Goal: Task Accomplishment & Management: Complete application form

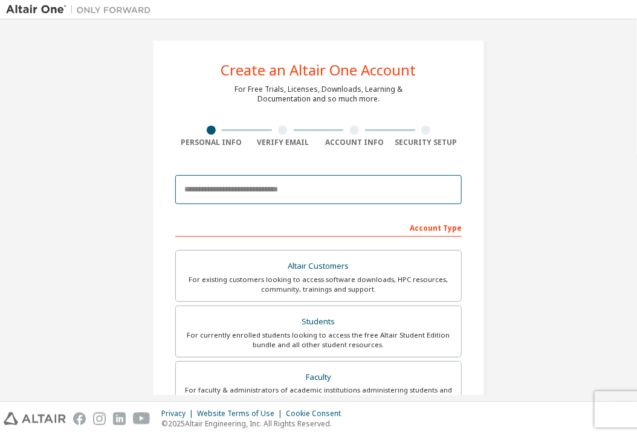
click at [237, 199] on input "email" at bounding box center [318, 189] width 286 height 29
click at [227, 185] on input "email" at bounding box center [318, 189] width 286 height 29
type input "**********"
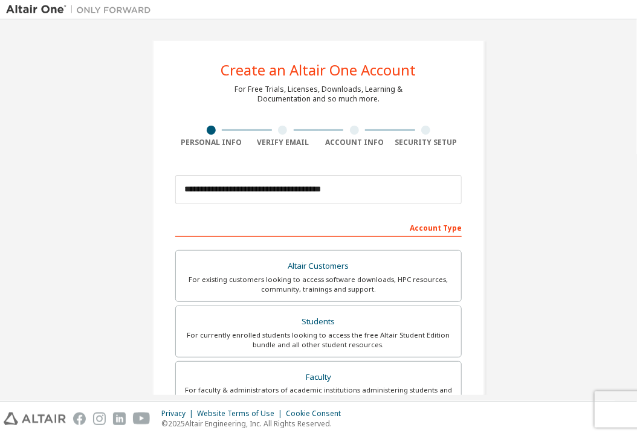
click at [382, 207] on div "**********" at bounding box center [318, 189] width 286 height 41
drag, startPoint x: 389, startPoint y: 198, endPoint x: 344, endPoint y: 226, distance: 53.5
click at [344, 226] on div "Account Type" at bounding box center [318, 226] width 286 height 19
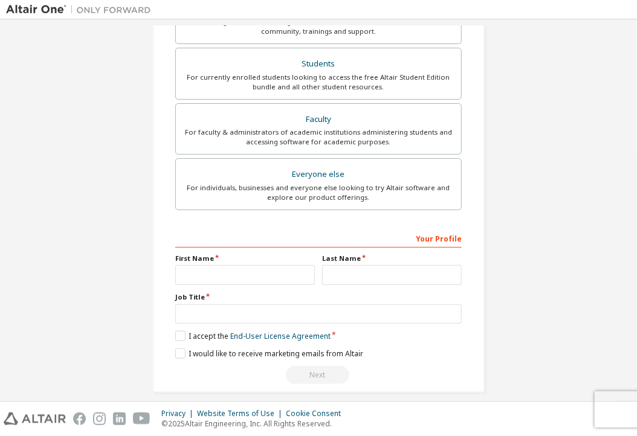
scroll to position [260, 0]
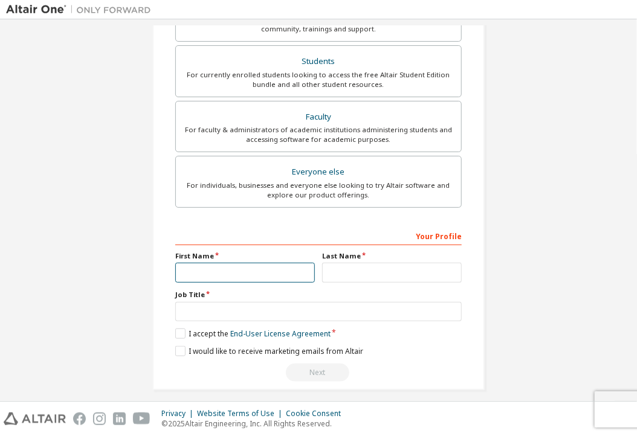
click at [251, 265] on input "text" at bounding box center [245, 273] width 140 height 20
type input "*****"
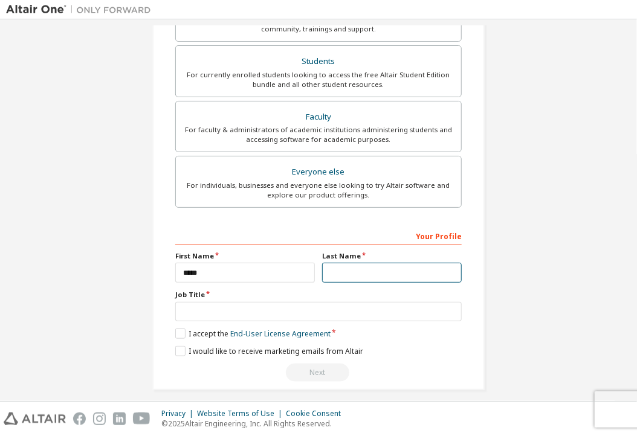
type input "******"
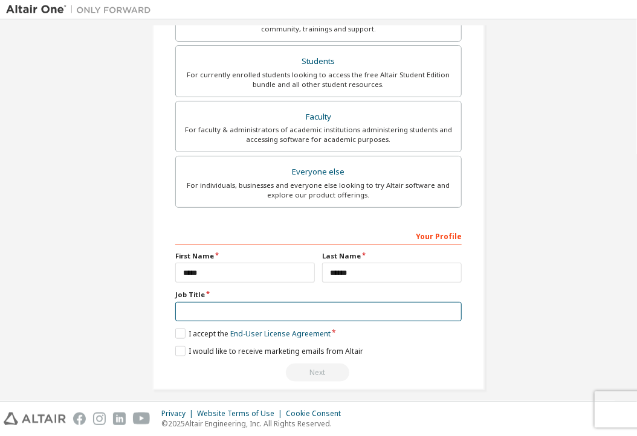
click at [242, 315] on input "text" at bounding box center [318, 312] width 286 height 20
type input "*******"
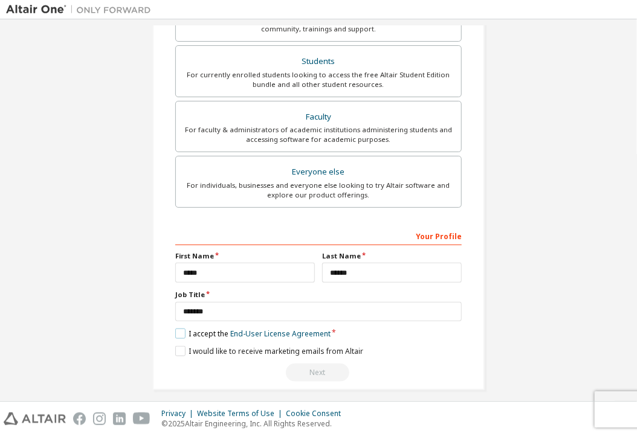
click at [195, 332] on label "I accept the End-User License Agreement" at bounding box center [252, 334] width 155 height 10
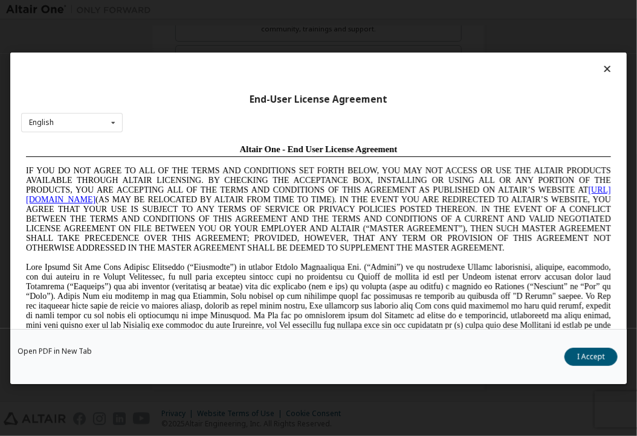
scroll to position [0, 0]
click at [586, 352] on button "I Accept" at bounding box center [590, 356] width 53 height 18
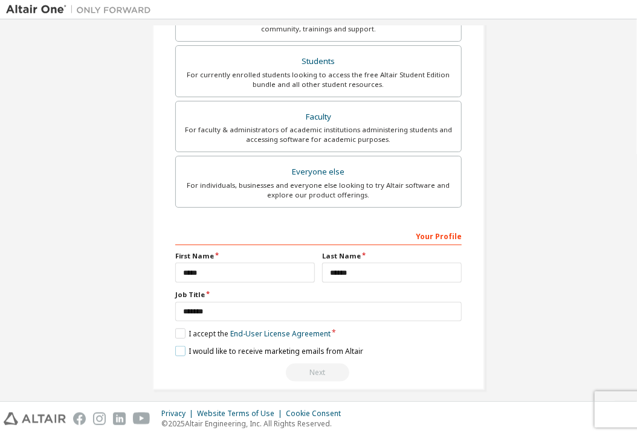
click at [179, 347] on label "I would like to receive marketing emails from Altair" at bounding box center [269, 351] width 188 height 10
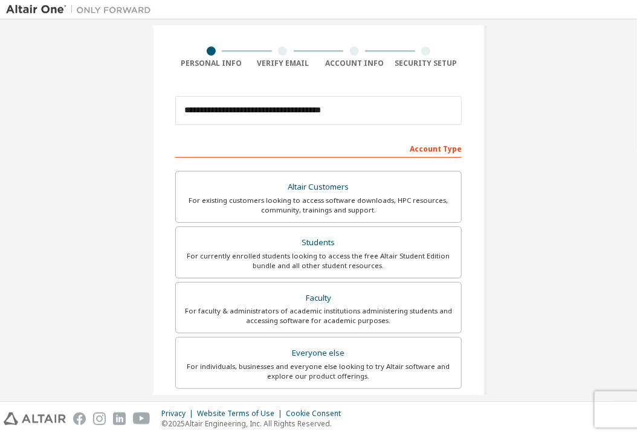
scroll to position [51, 0]
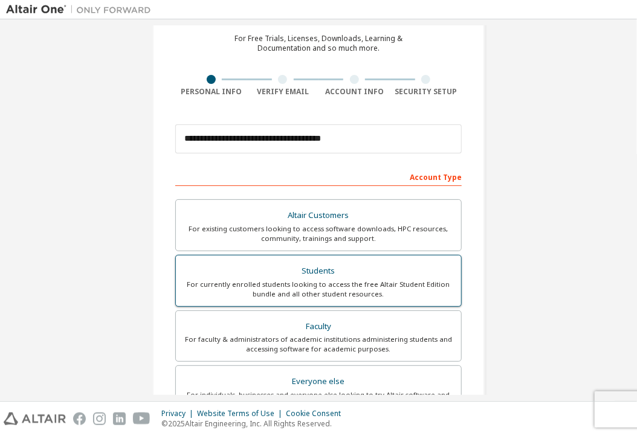
click at [328, 291] on div "For currently enrolled students looking to access the free Altair Student Editi…" at bounding box center [318, 289] width 271 height 19
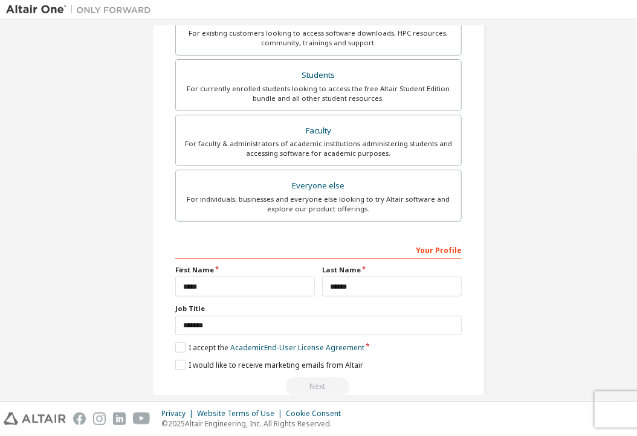
scroll to position [267, 0]
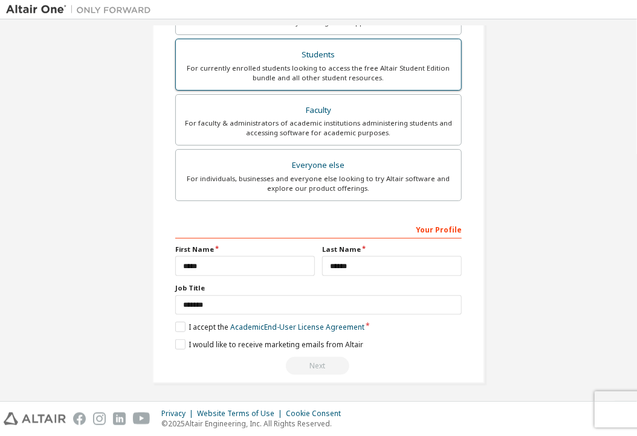
click at [314, 59] on div "Students" at bounding box center [318, 55] width 271 height 17
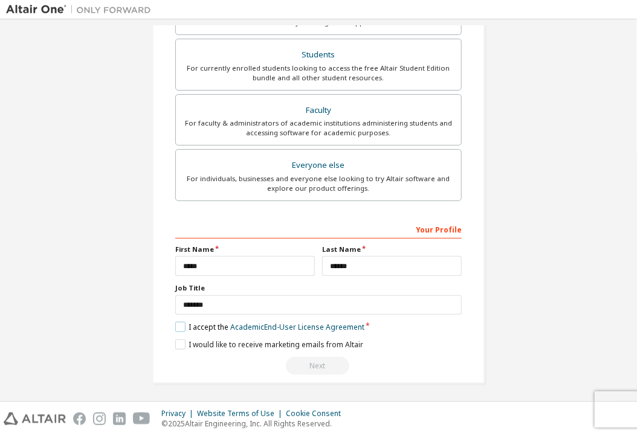
click at [177, 325] on label "I accept the Academic End-User License Agreement" at bounding box center [269, 327] width 189 height 10
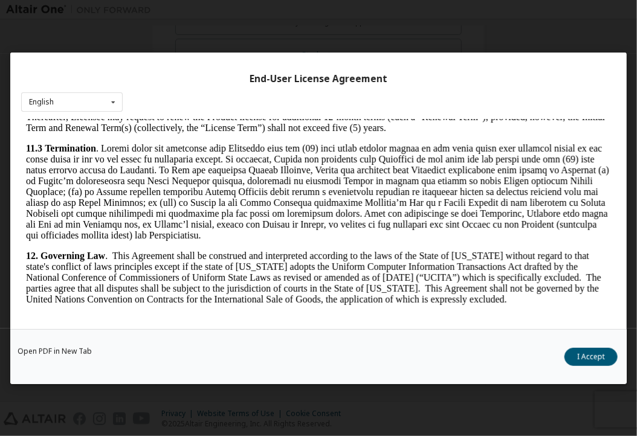
scroll to position [1844, 0]
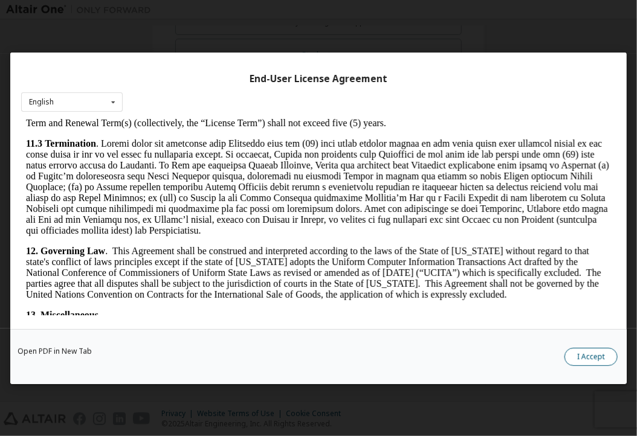
click at [599, 356] on button "I Accept" at bounding box center [590, 356] width 53 height 18
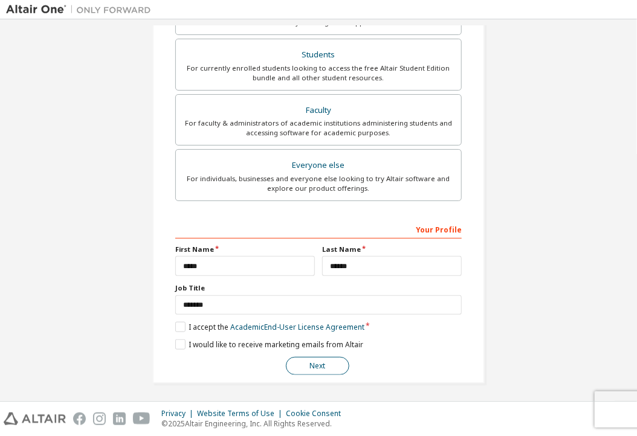
drag, startPoint x: 335, startPoint y: 352, endPoint x: 321, endPoint y: 359, distance: 15.1
click at [321, 359] on div "**********" at bounding box center [318, 297] width 286 height 156
click at [321, 359] on button "Next" at bounding box center [317, 366] width 63 height 18
click at [321, 359] on div "Next" at bounding box center [318, 366] width 286 height 18
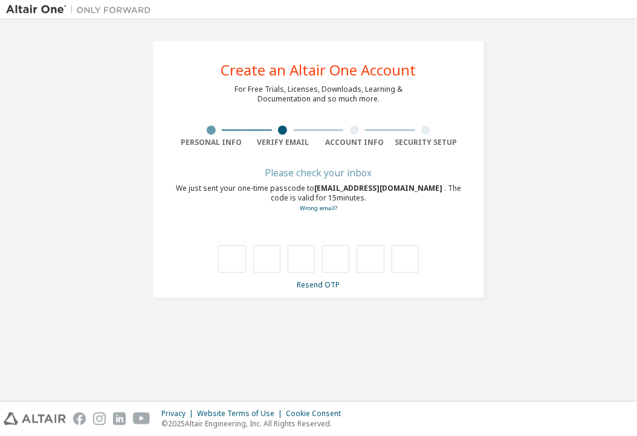
scroll to position [0, 0]
type input "*"
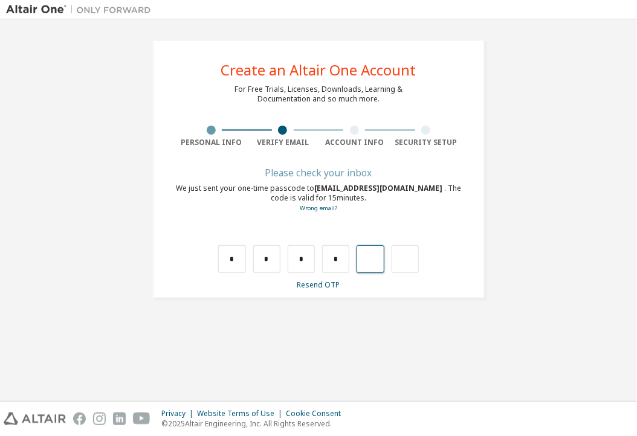
type input "*"
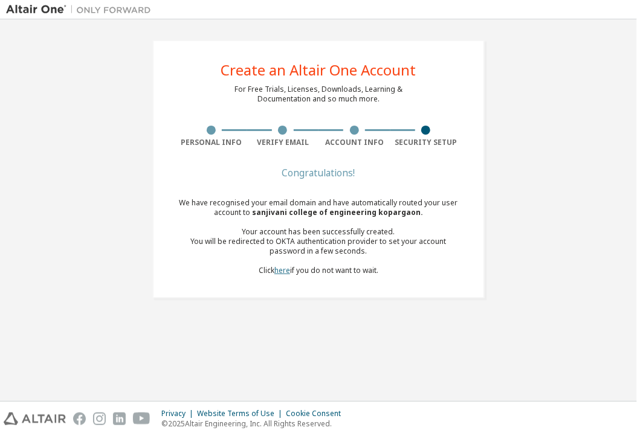
click at [284, 274] on link "here" at bounding box center [282, 270] width 16 height 10
